Goal: Task Accomplishment & Management: Use online tool/utility

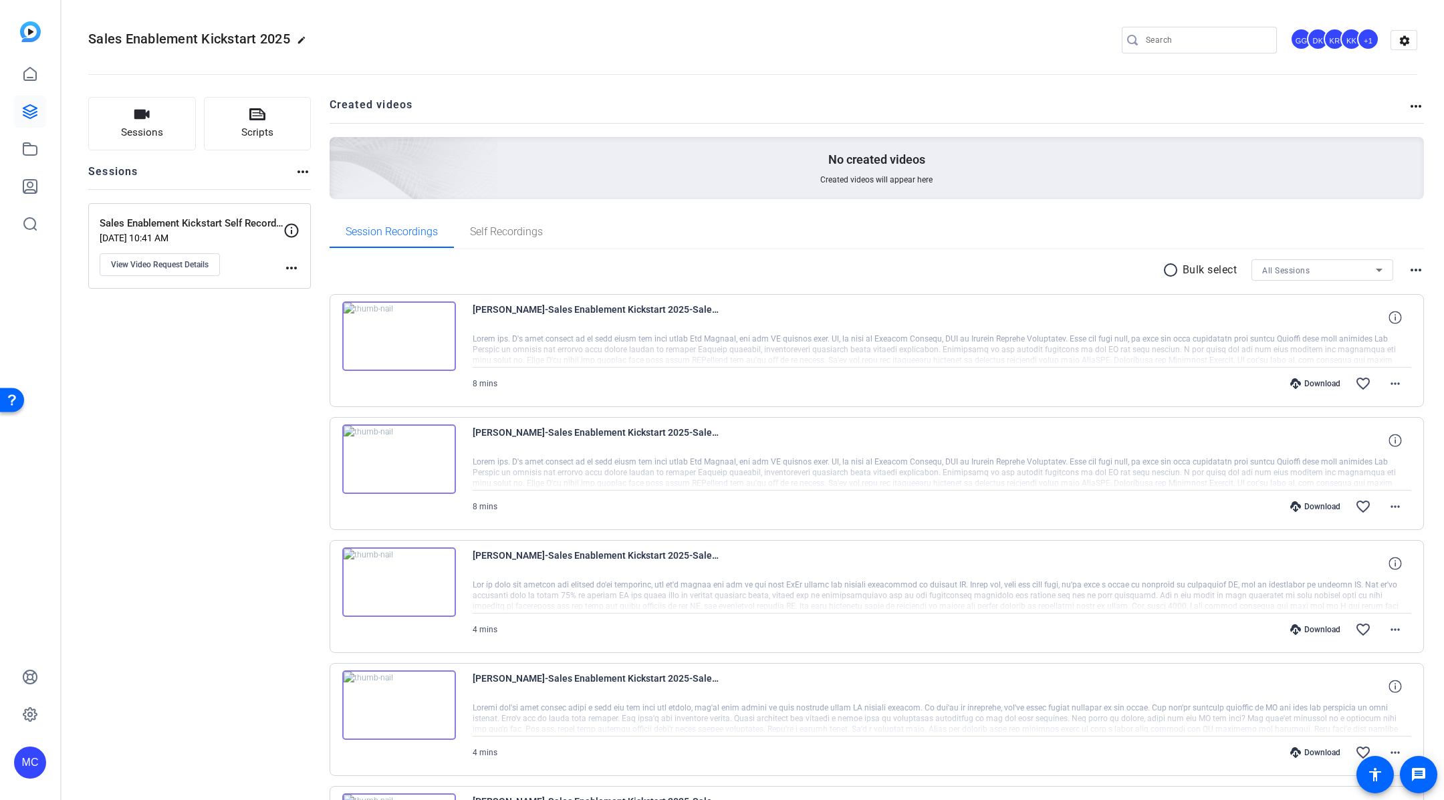
scroll to position [999, 0]
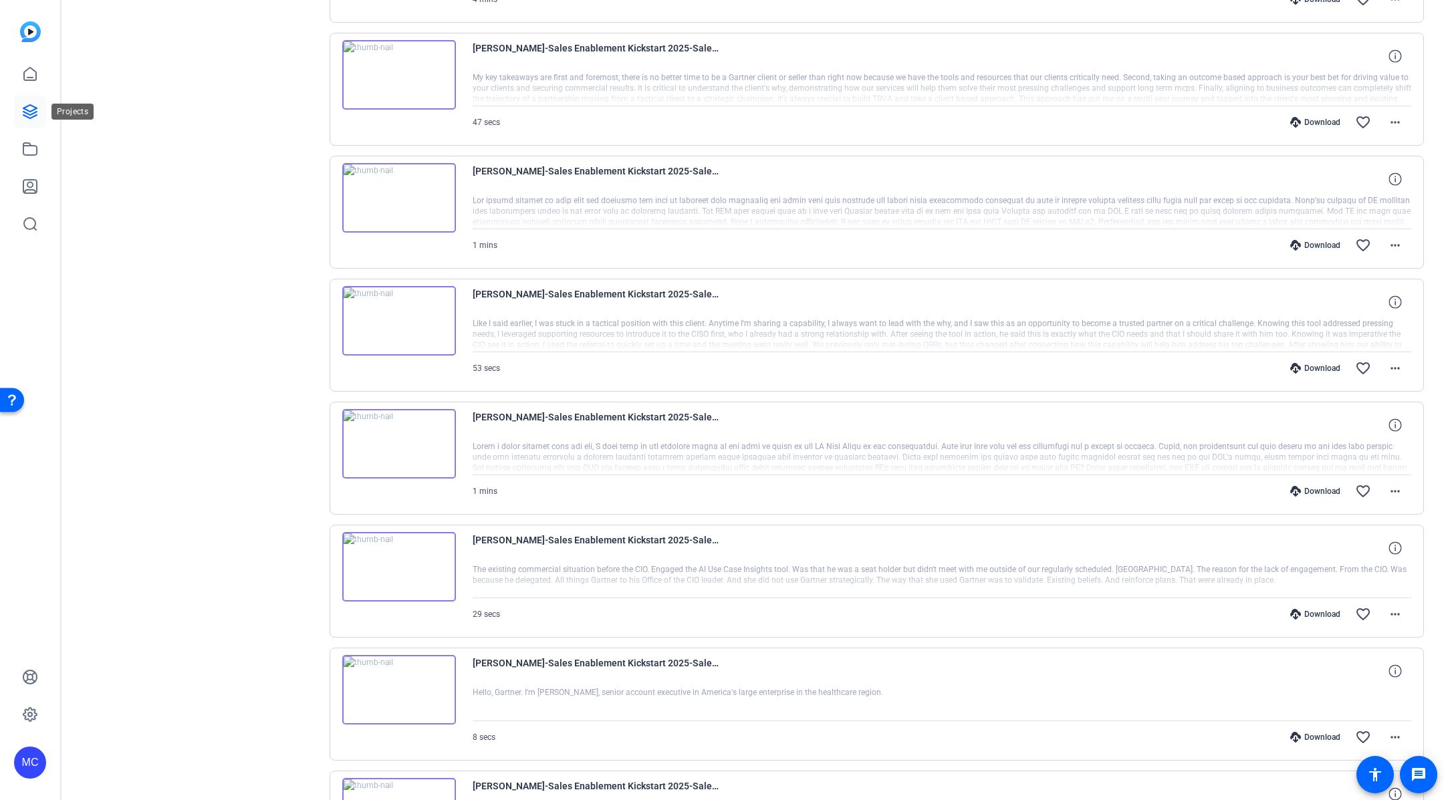
click at [30, 109] on icon at bounding box center [30, 112] width 16 height 16
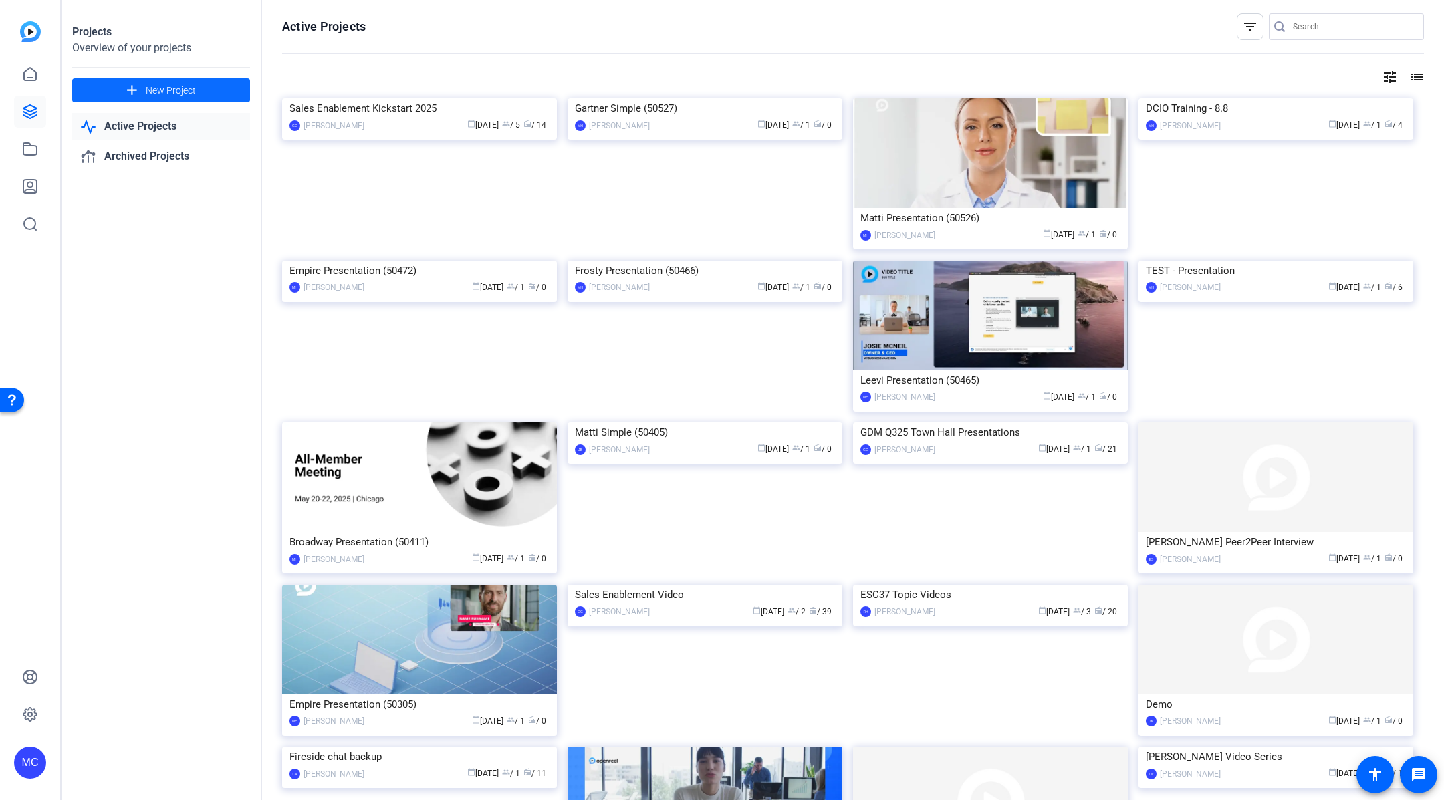
click at [166, 90] on span "New Project" at bounding box center [171, 91] width 50 height 14
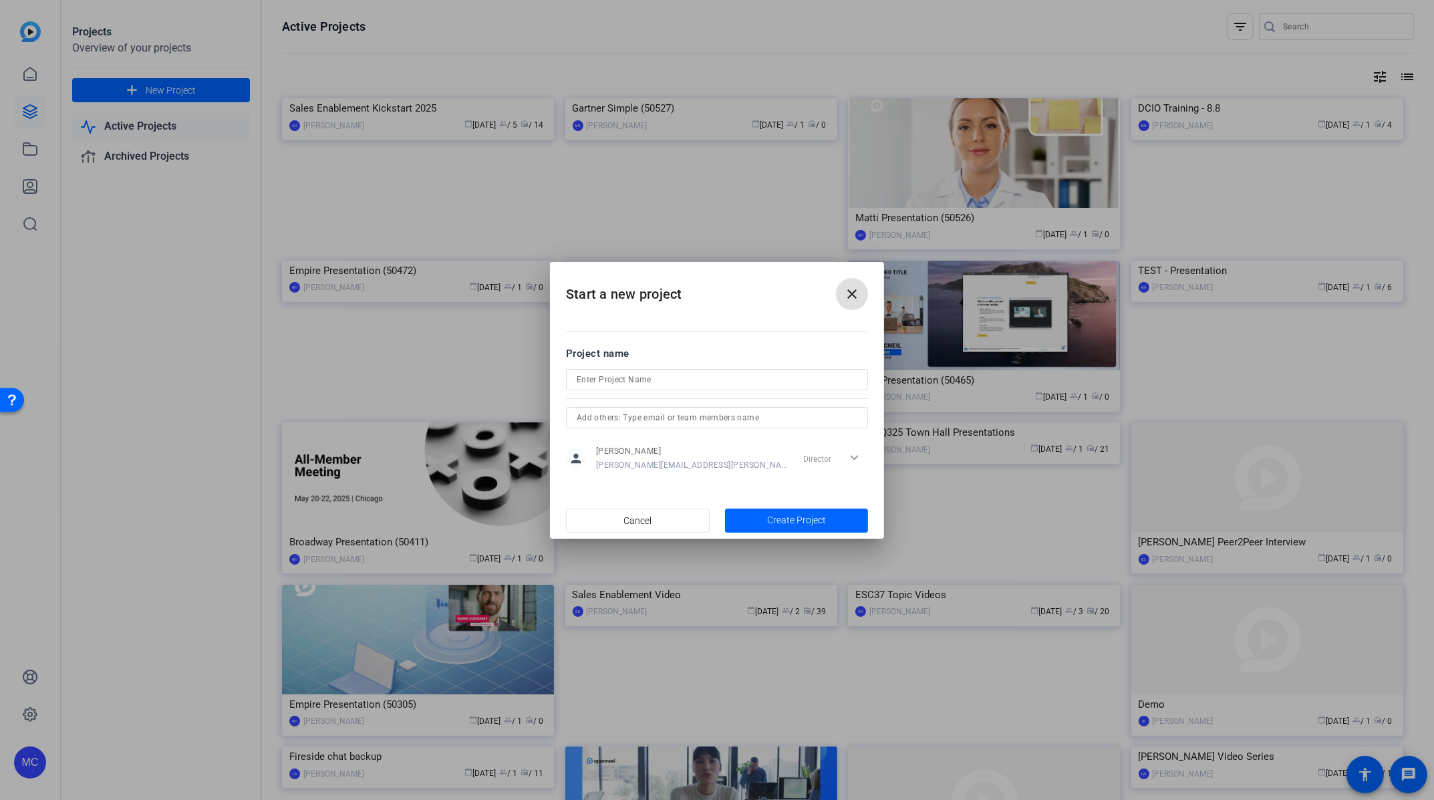
click at [706, 378] on input at bounding box center [717, 380] width 281 height 16
click at [595, 382] on input "GTS - Congrats Associates" at bounding box center [717, 380] width 281 height 16
type input "GTS Q4 Town Hall - Congrats Associates"
click at [799, 528] on span "button" at bounding box center [797, 521] width 144 height 32
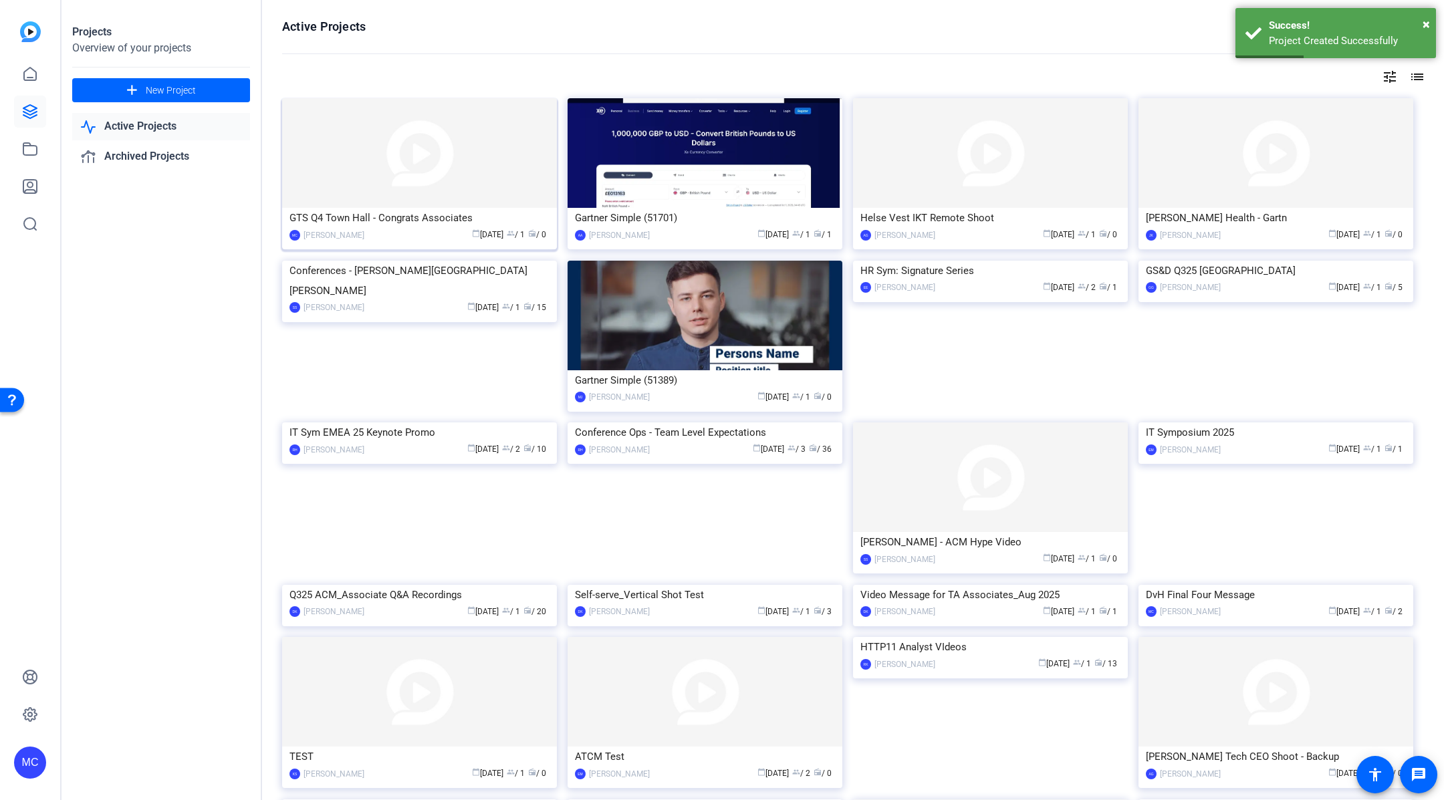
click at [397, 173] on img at bounding box center [419, 153] width 275 height 110
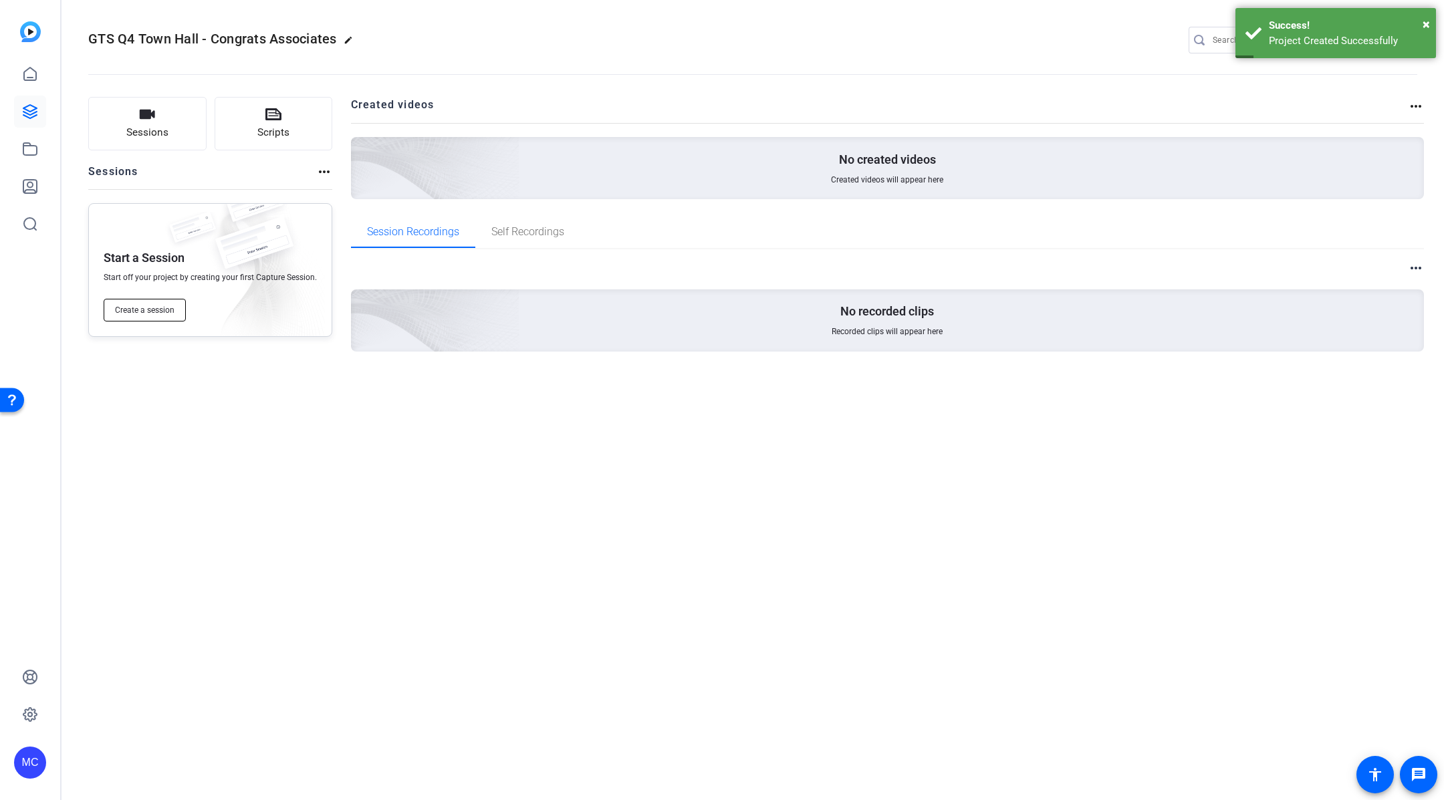
click at [158, 309] on span "Create a session" at bounding box center [144, 310] width 59 height 11
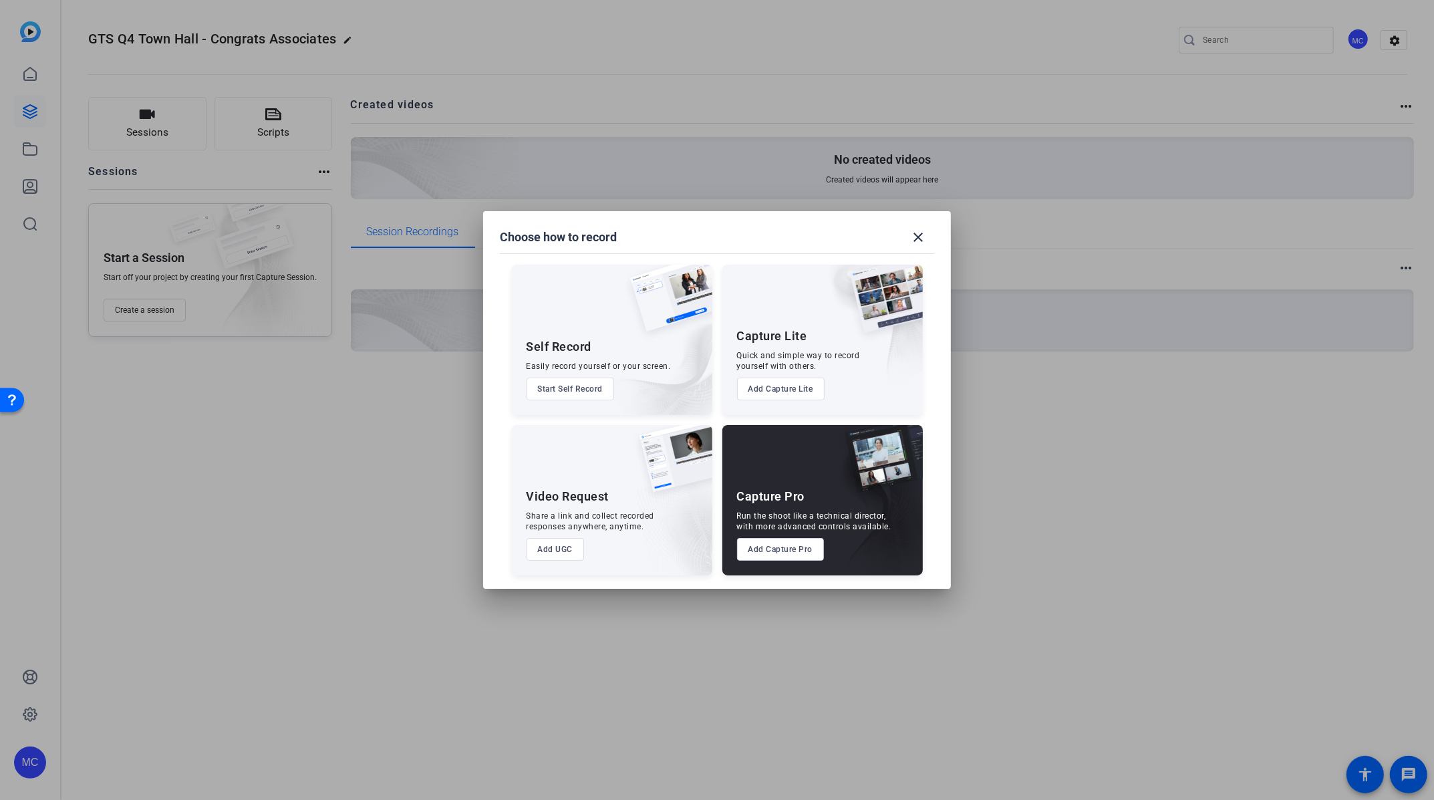
click at [578, 391] on button "Start Self Record" at bounding box center [571, 389] width 88 height 23
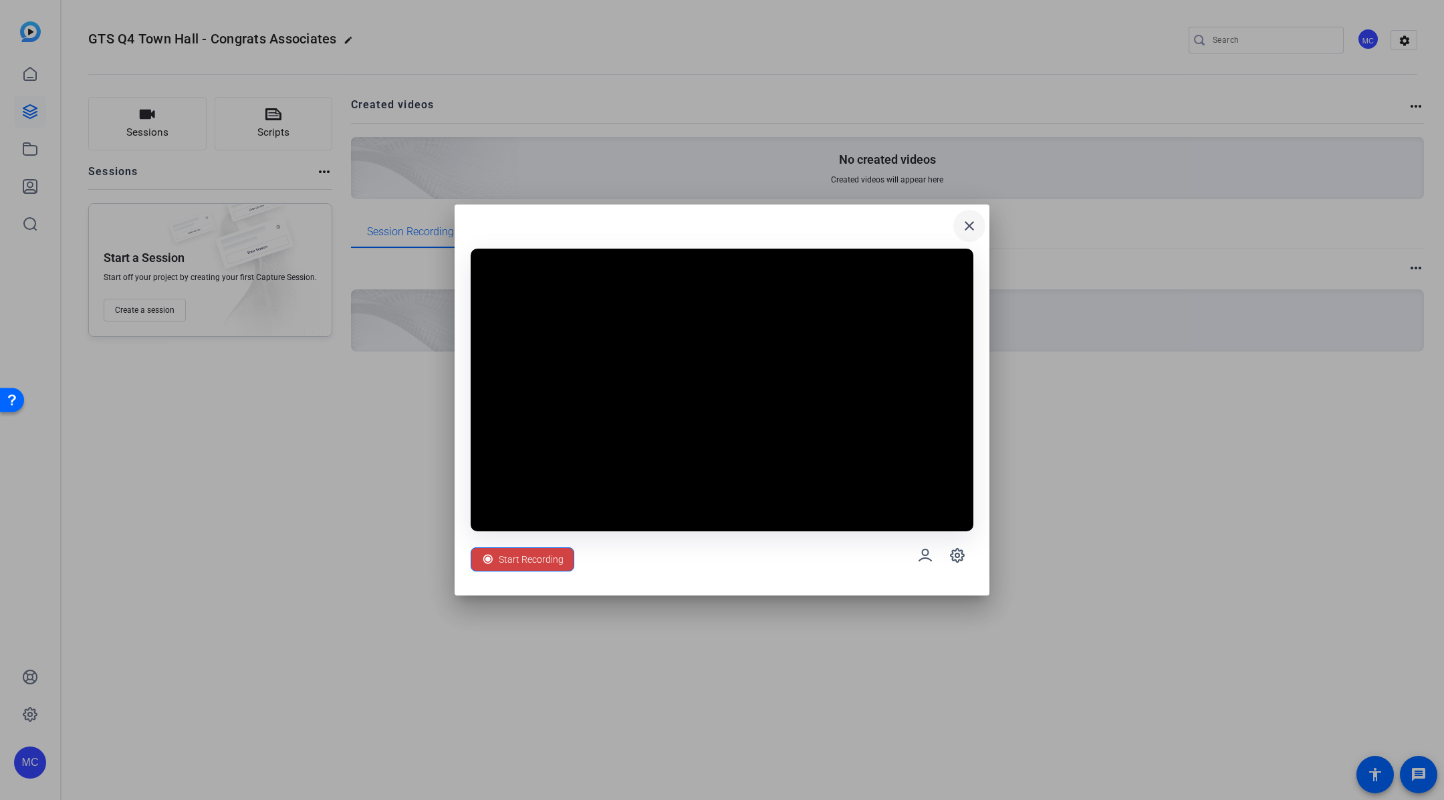
click at [971, 221] on mat-icon "close" at bounding box center [969, 226] width 16 height 16
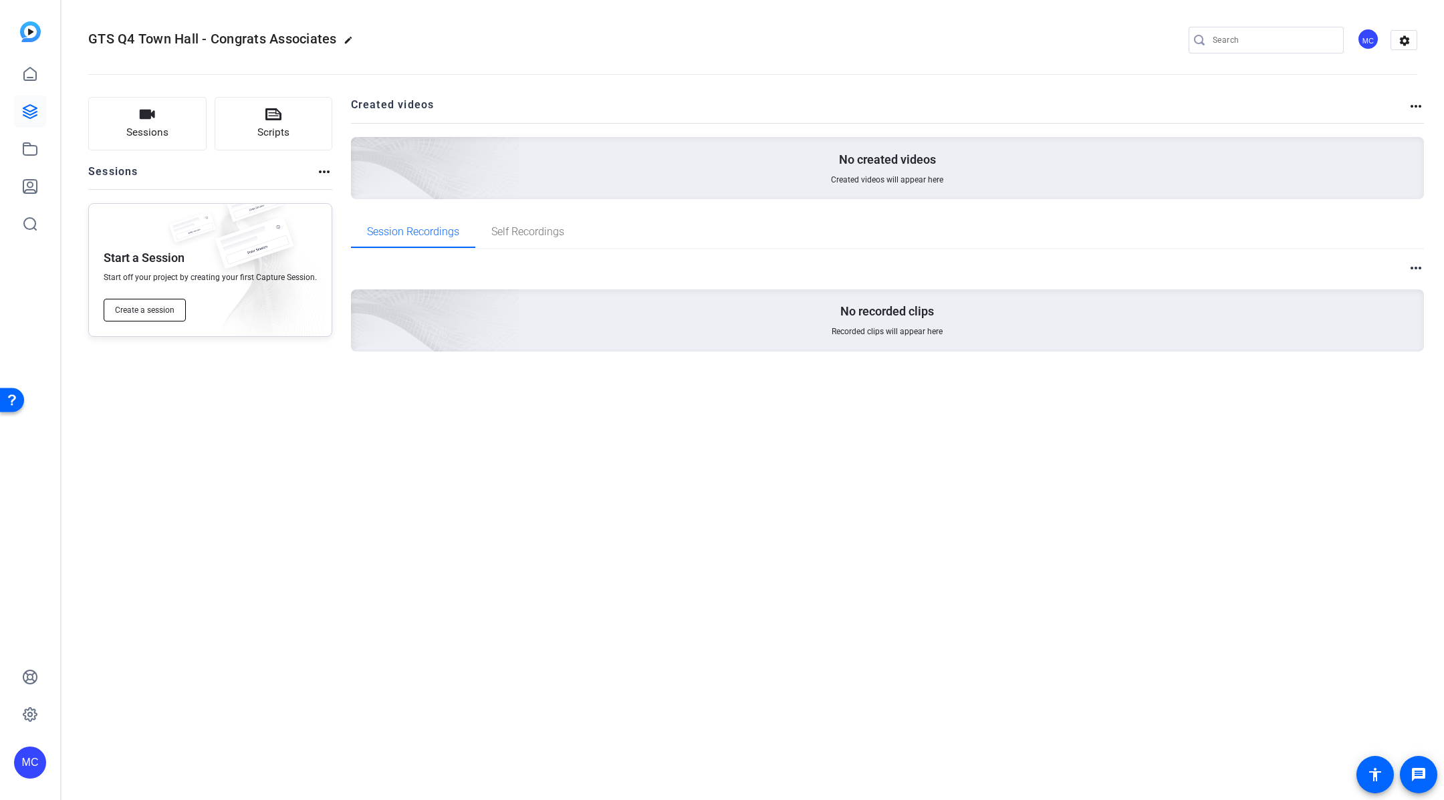
click at [168, 315] on span "Create a session" at bounding box center [144, 310] width 59 height 11
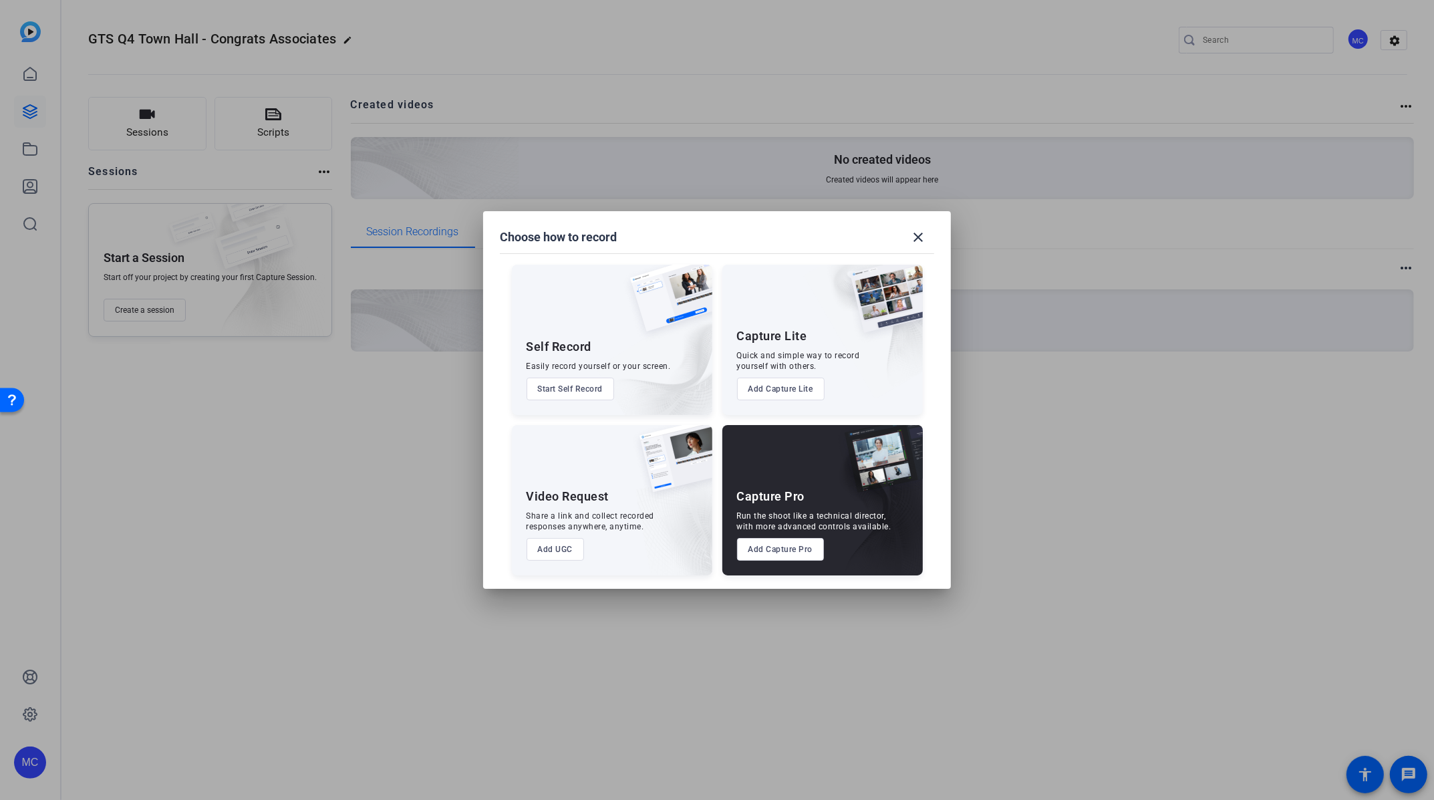
click at [582, 390] on button "Start Self Record" at bounding box center [571, 389] width 88 height 23
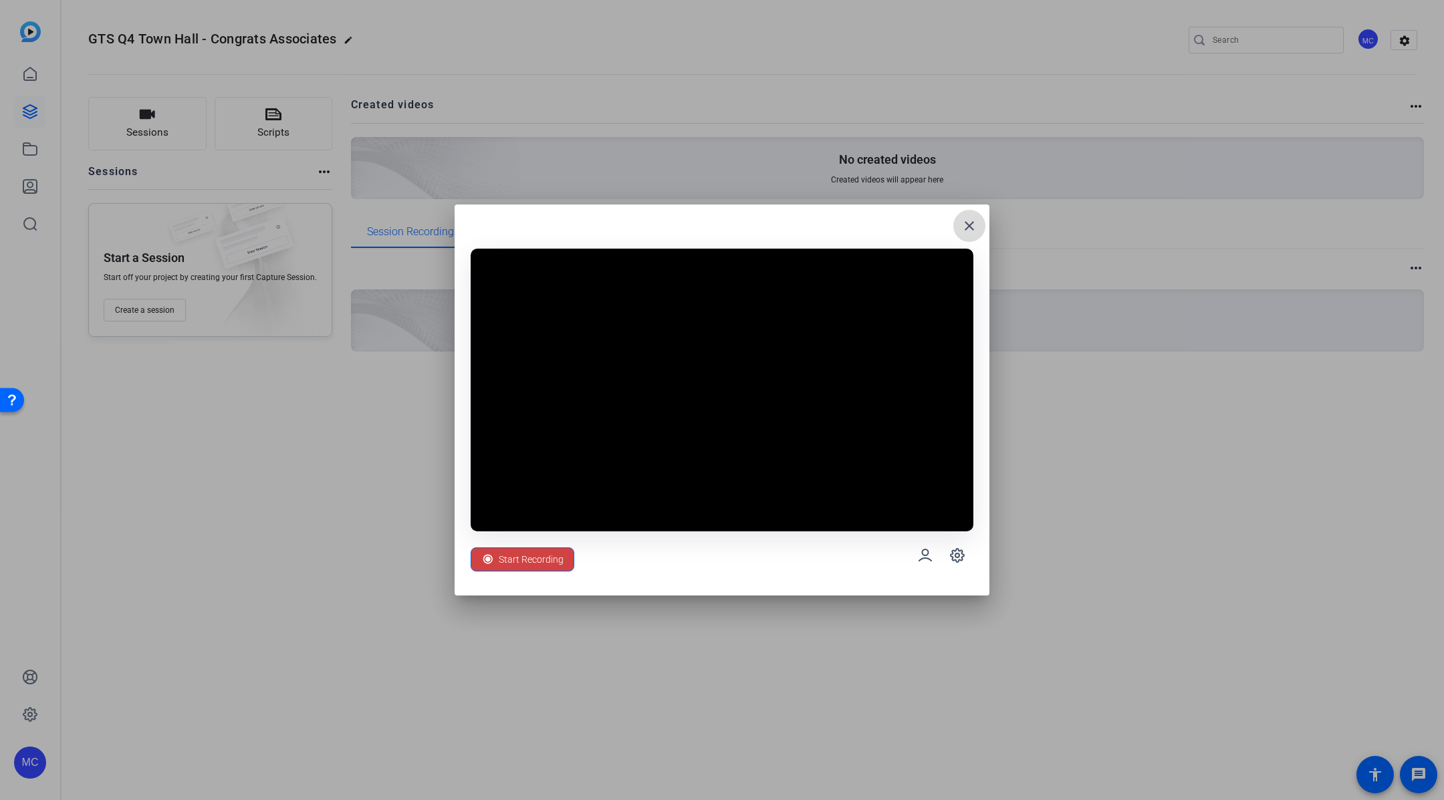
click at [970, 223] on mat-icon "close" at bounding box center [969, 226] width 16 height 16
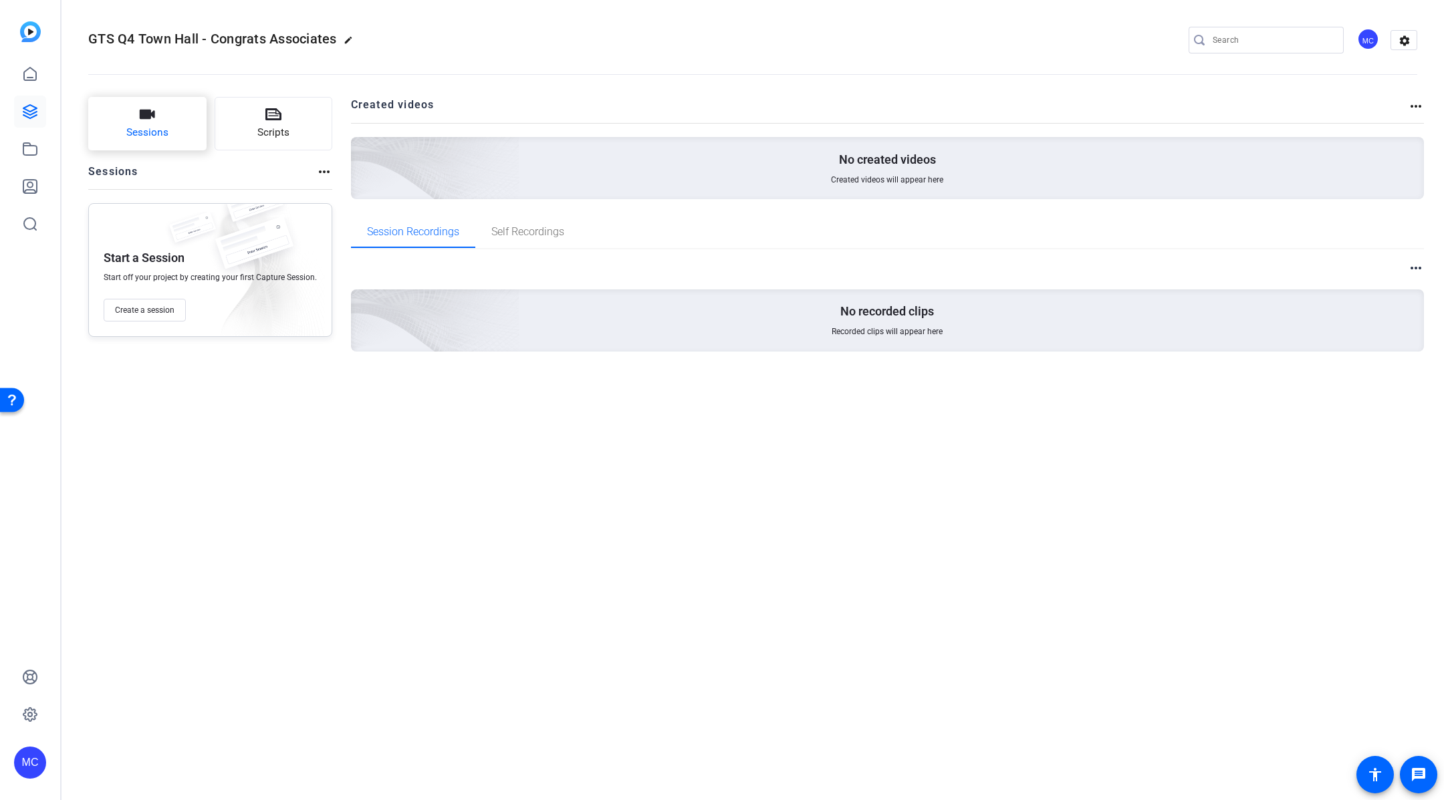
click at [180, 134] on button "Sessions" at bounding box center [147, 123] width 118 height 53
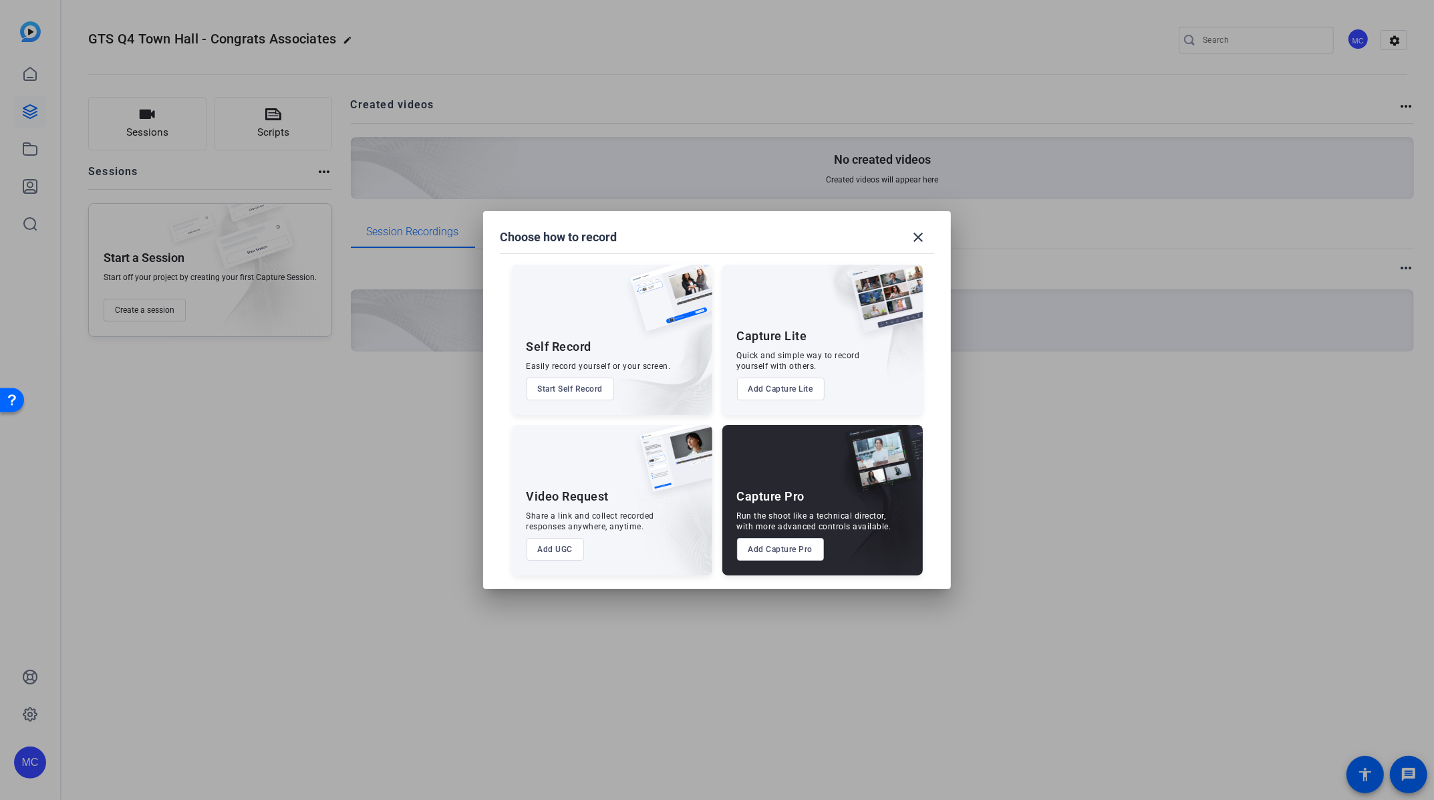
click at [768, 393] on button "Add Capture Lite" at bounding box center [781, 389] width 88 height 23
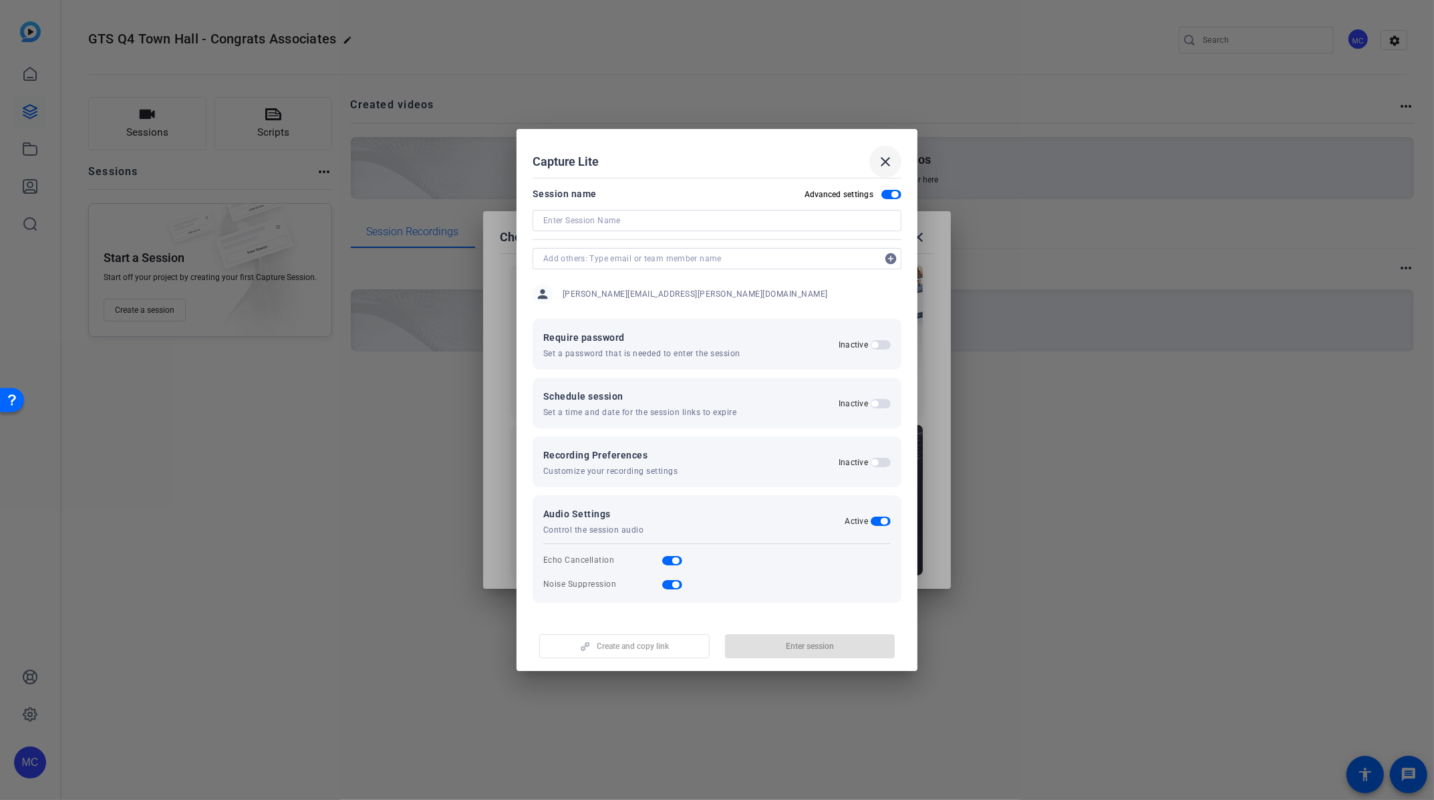
click at [890, 161] on mat-icon "close" at bounding box center [886, 162] width 16 height 16
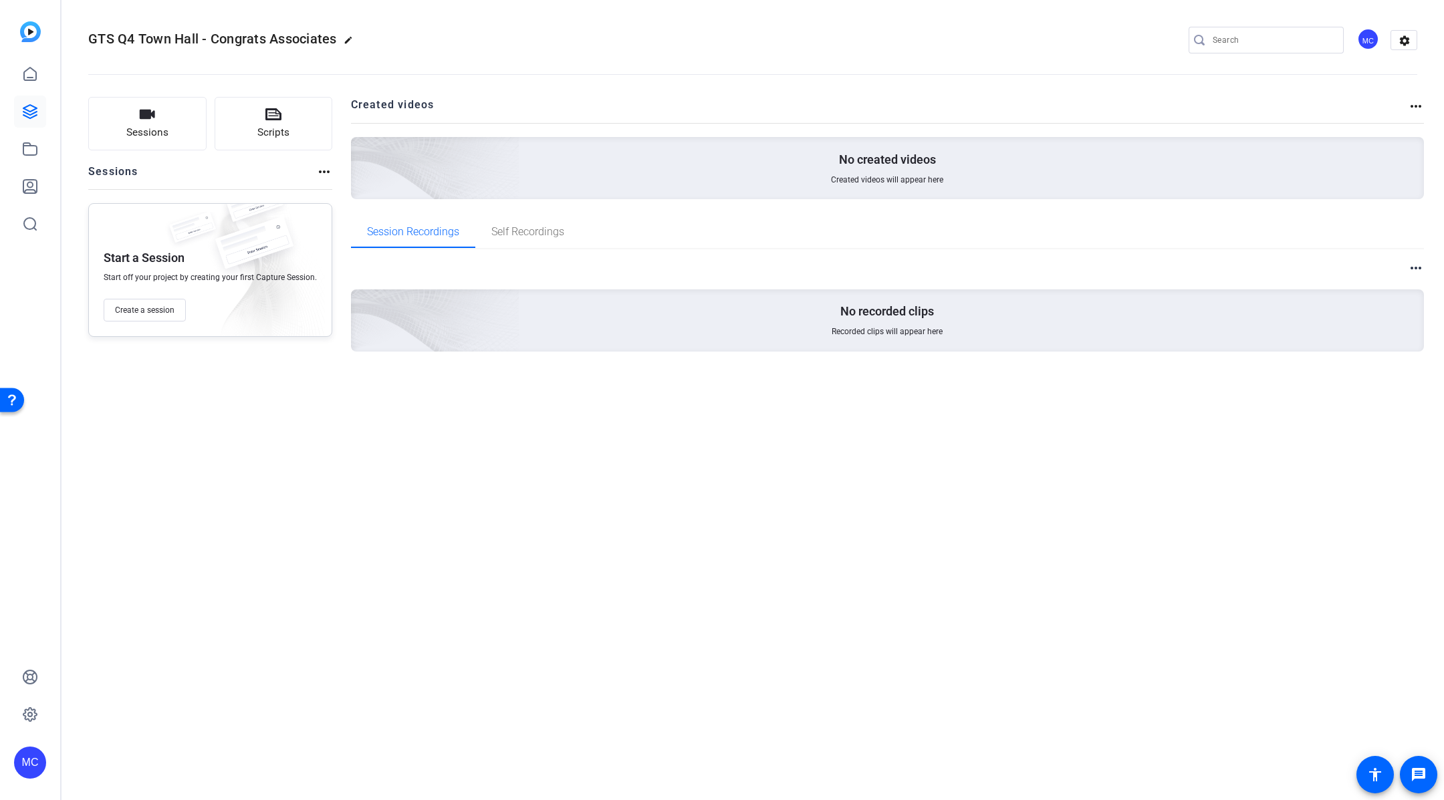
click at [879, 68] on openreel-divider-bar at bounding box center [752, 70] width 1329 height 41
click at [178, 135] on button "Sessions" at bounding box center [147, 123] width 118 height 53
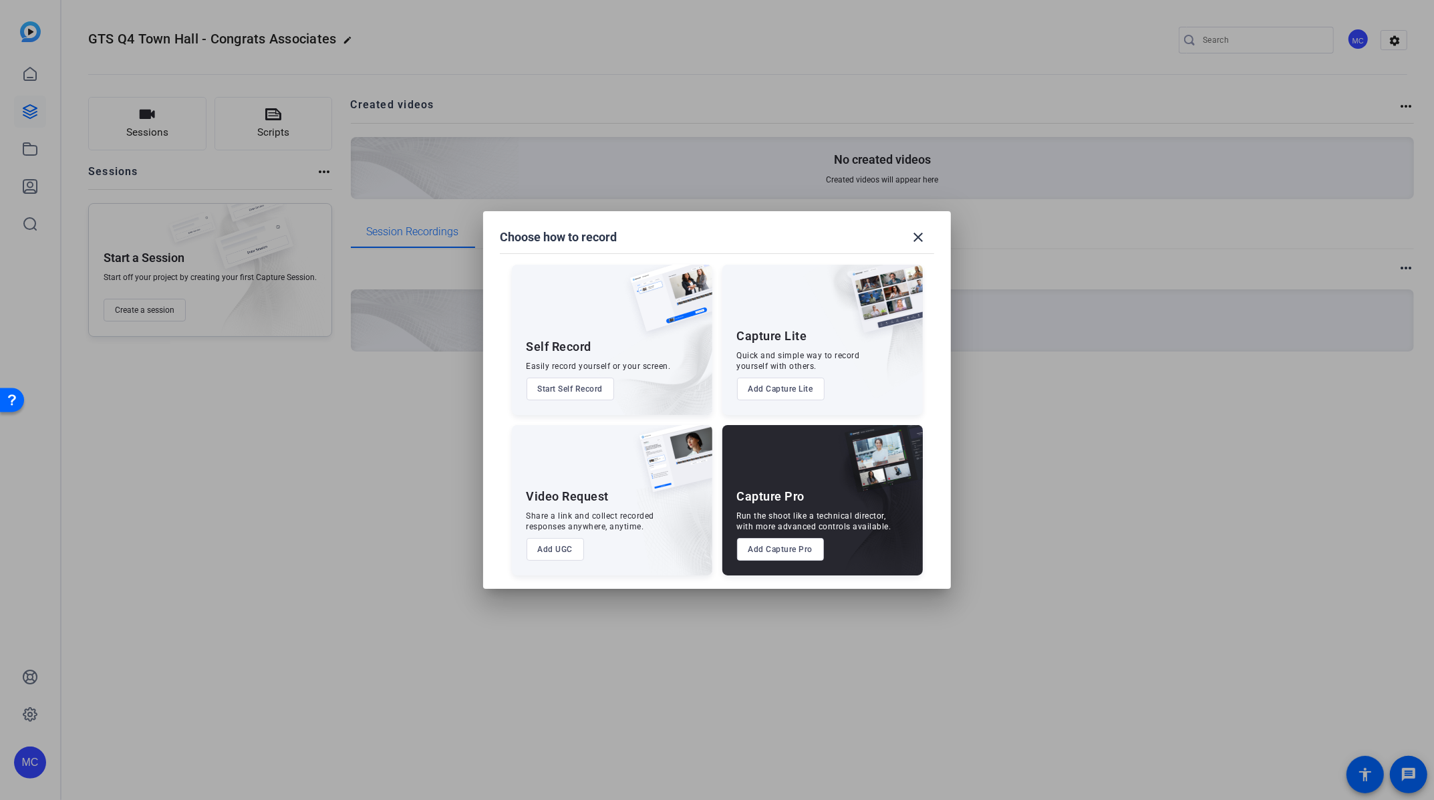
click at [569, 551] on button "Add UGC" at bounding box center [556, 549] width 58 height 23
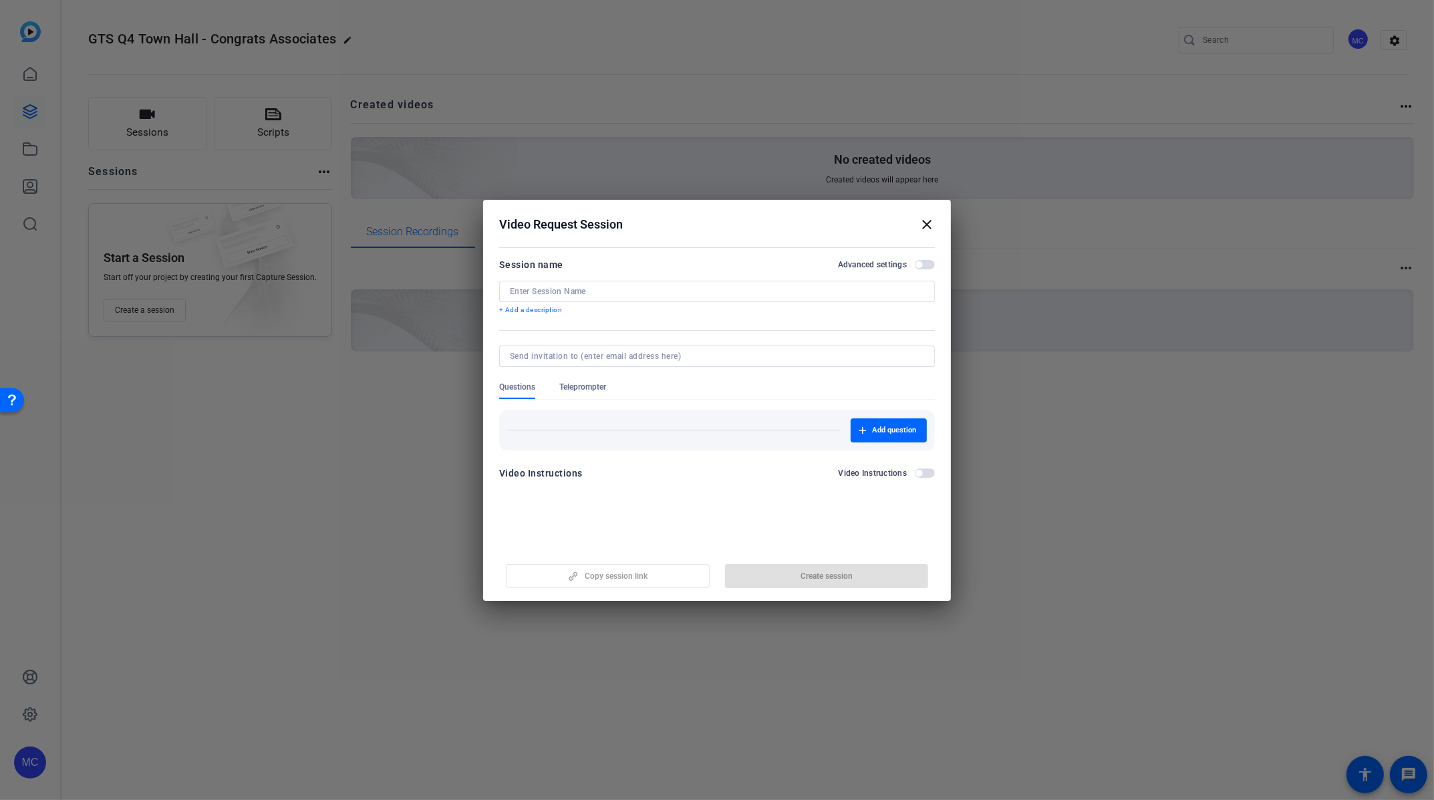
click at [622, 290] on input at bounding box center [717, 291] width 414 height 11
type input "GTS Q4 Town Hall - Self Record - Congrats Associat"
click at [839, 571] on span "Create session" at bounding box center [827, 576] width 52 height 11
click at [652, 573] on span "button" at bounding box center [608, 576] width 203 height 32
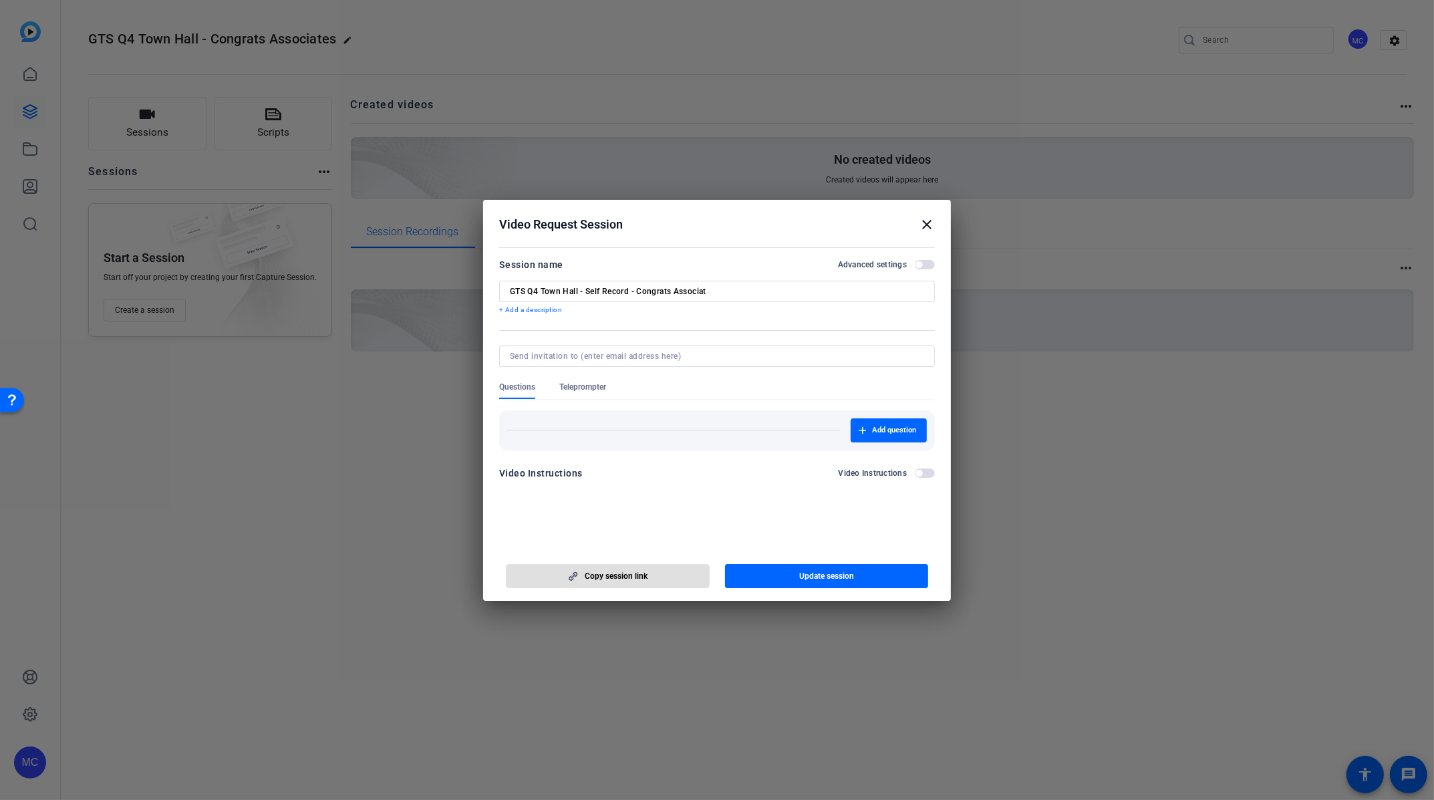
click at [930, 221] on mat-icon "close" at bounding box center [927, 225] width 16 height 16
